Goal: Information Seeking & Learning: Understand process/instructions

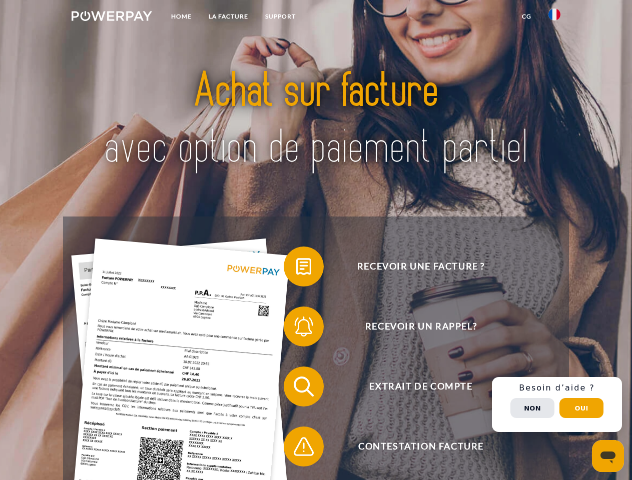
click at [112, 18] on img at bounding box center [112, 16] width 81 height 10
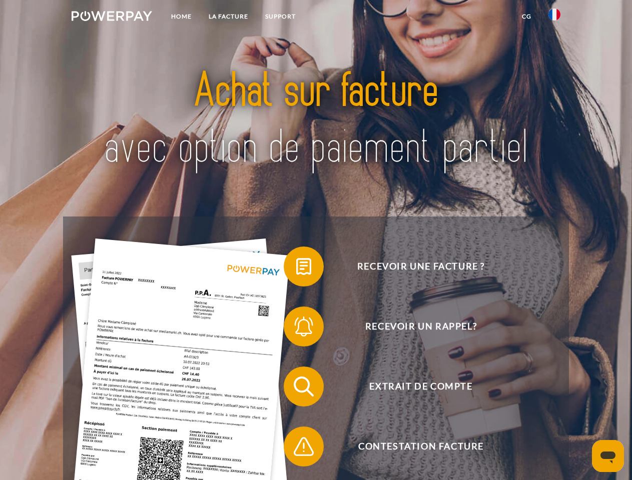
click at [554, 18] on img at bounding box center [554, 15] width 12 height 12
click at [526, 17] on link "CG" at bounding box center [526, 17] width 27 height 18
click at [296, 269] on span at bounding box center [289, 267] width 50 height 50
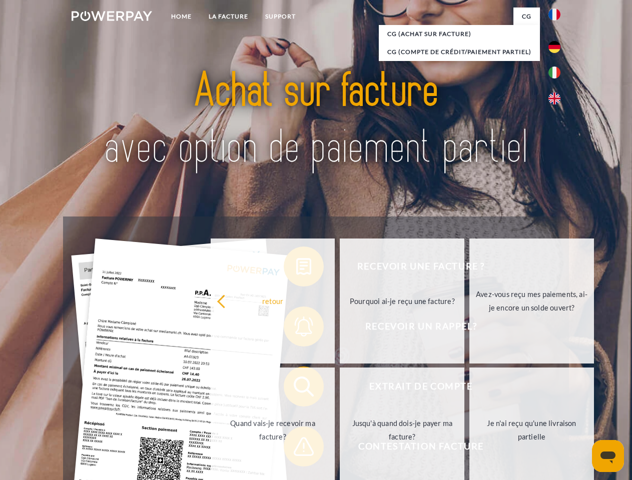
click at [296, 329] on div "Recevoir une facture ? Recevoir un rappel? Extrait de compte retour" at bounding box center [315, 417] width 505 height 400
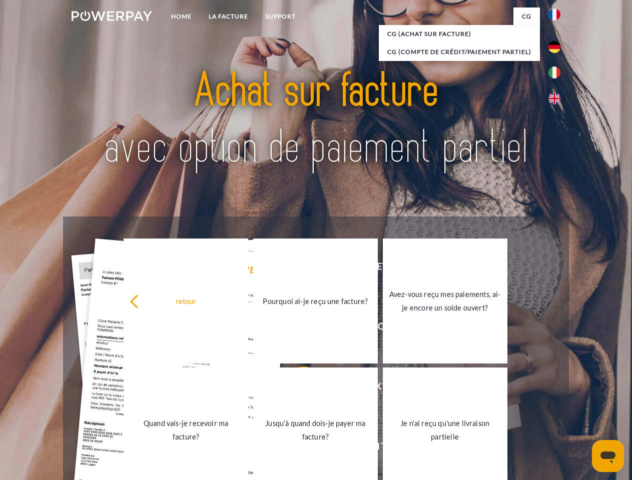
click at [296, 389] on link "Jusqu'à quand dois-je payer ma facture?" at bounding box center [315, 430] width 125 height 125
click at [296, 449] on span at bounding box center [289, 447] width 50 height 50
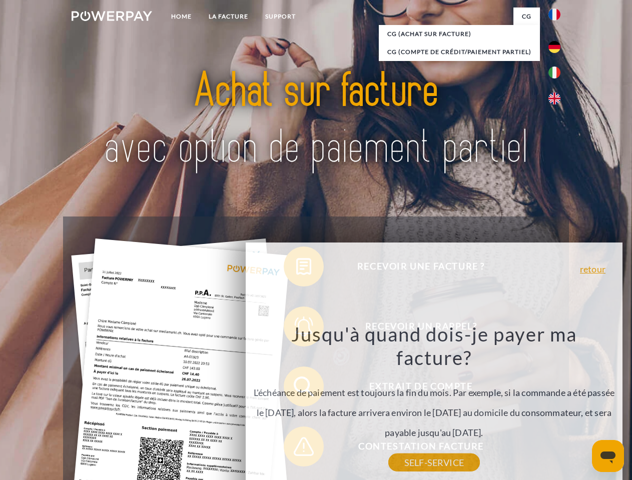
click at [557, 405] on div "Recevoir une facture ? Recevoir un rappel? Extrait de compte retour" at bounding box center [315, 417] width 505 height 400
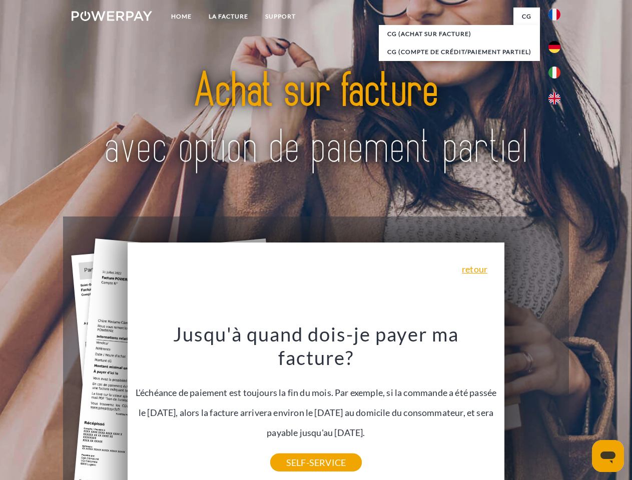
click at [532, 407] on span "Extrait de compte" at bounding box center [420, 387] width 245 height 40
click at [581, 408] on header "Home LA FACTURE Support" at bounding box center [316, 345] width 632 height 691
